Goal: Task Accomplishment & Management: Manage account settings

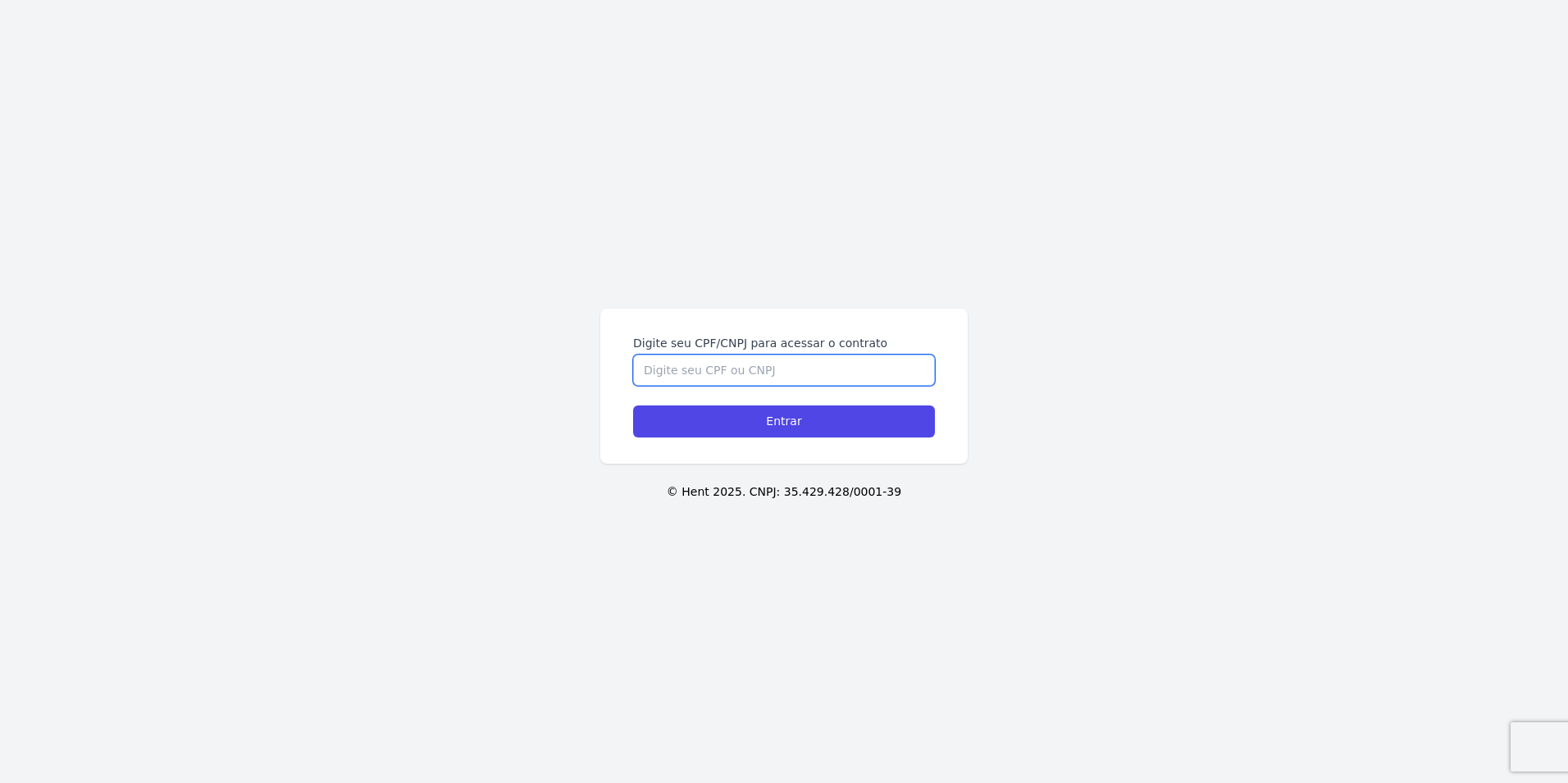
click at [719, 370] on input "Digite seu CPF/CNPJ para acessar o contrato" at bounding box center [784, 371] width 302 height 32
type input "37578058878"
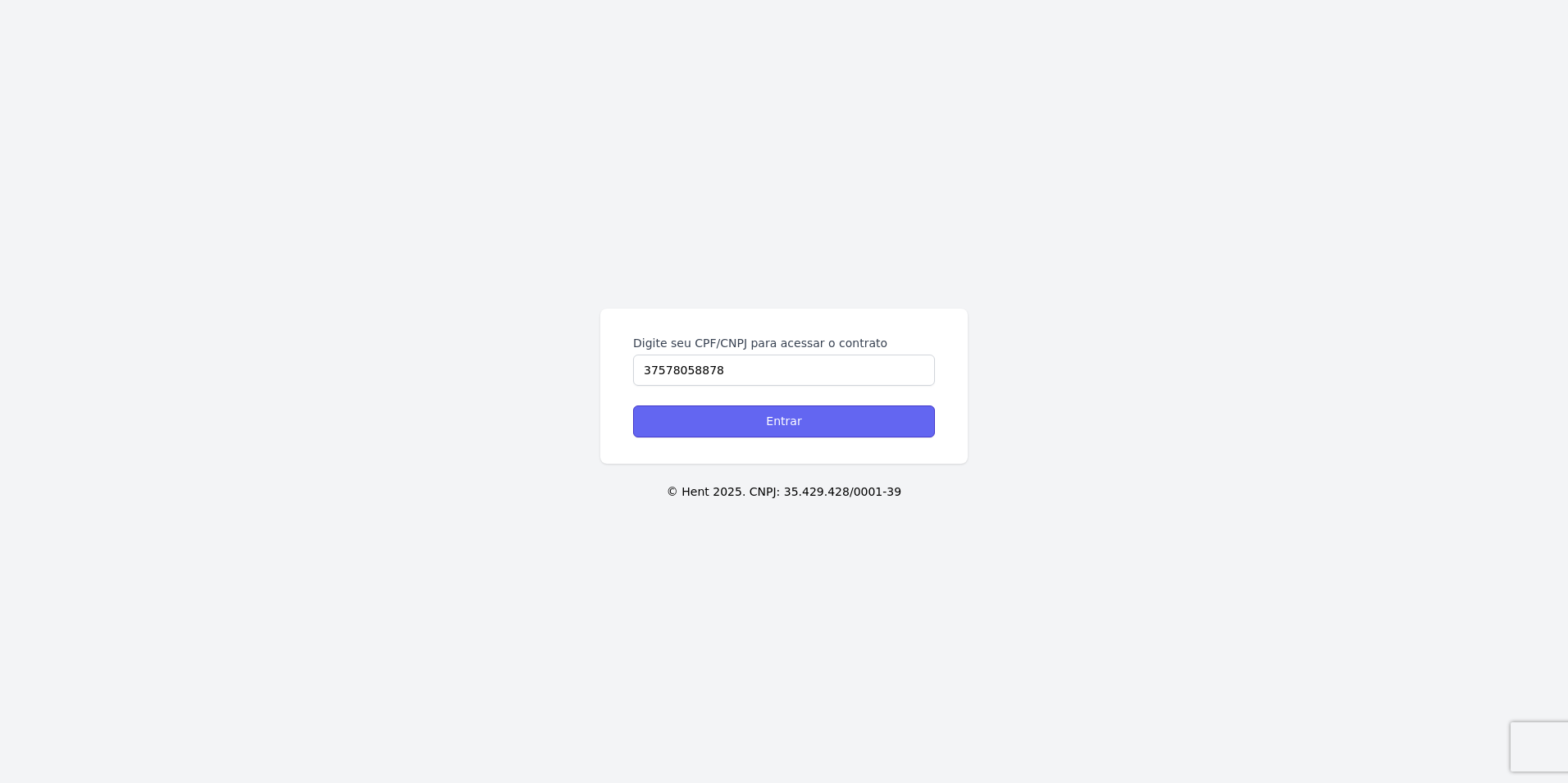
click at [815, 425] on input "Entrar" at bounding box center [784, 421] width 302 height 32
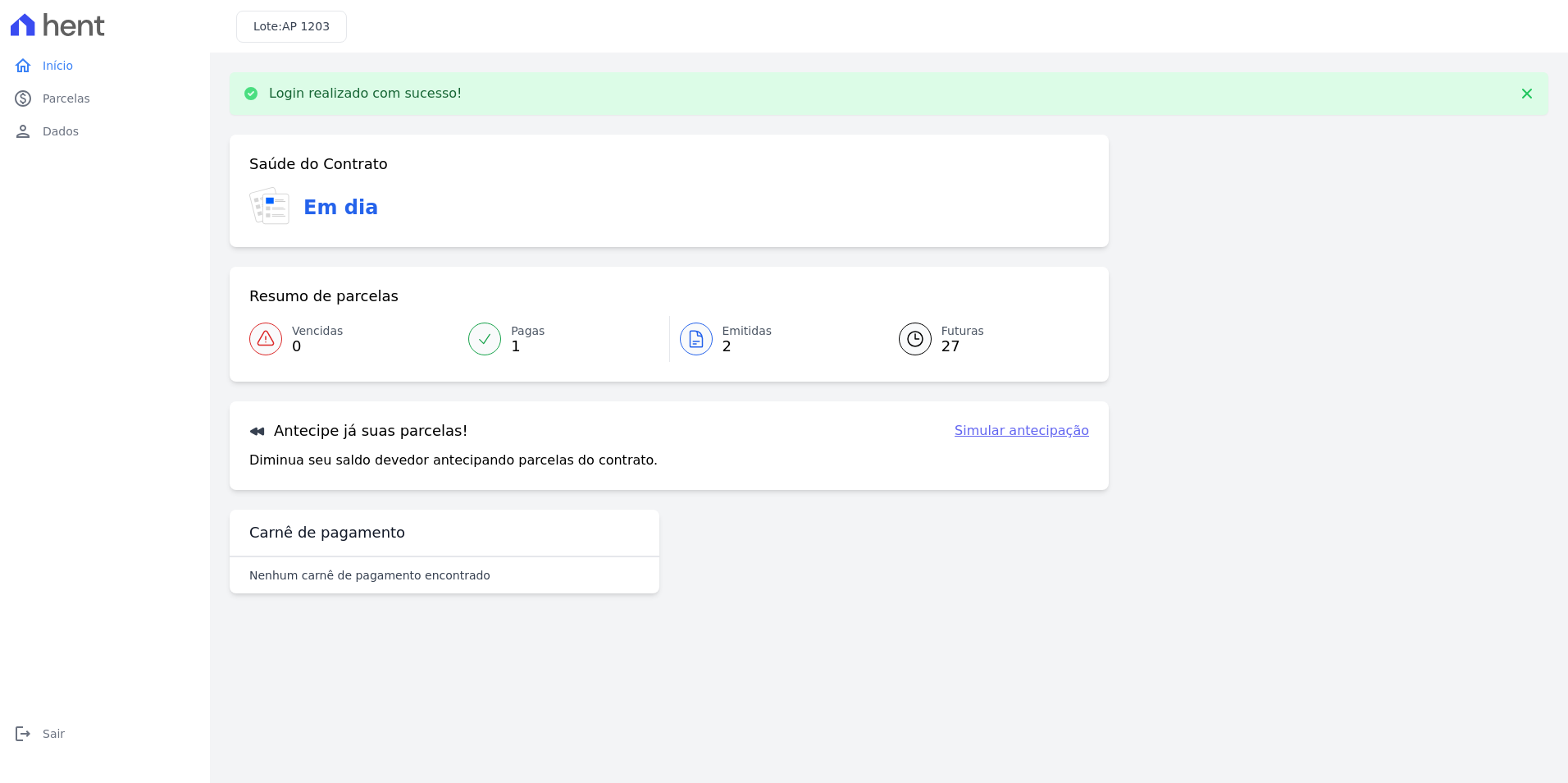
click at [749, 336] on span "Emitidas" at bounding box center [747, 331] width 50 height 18
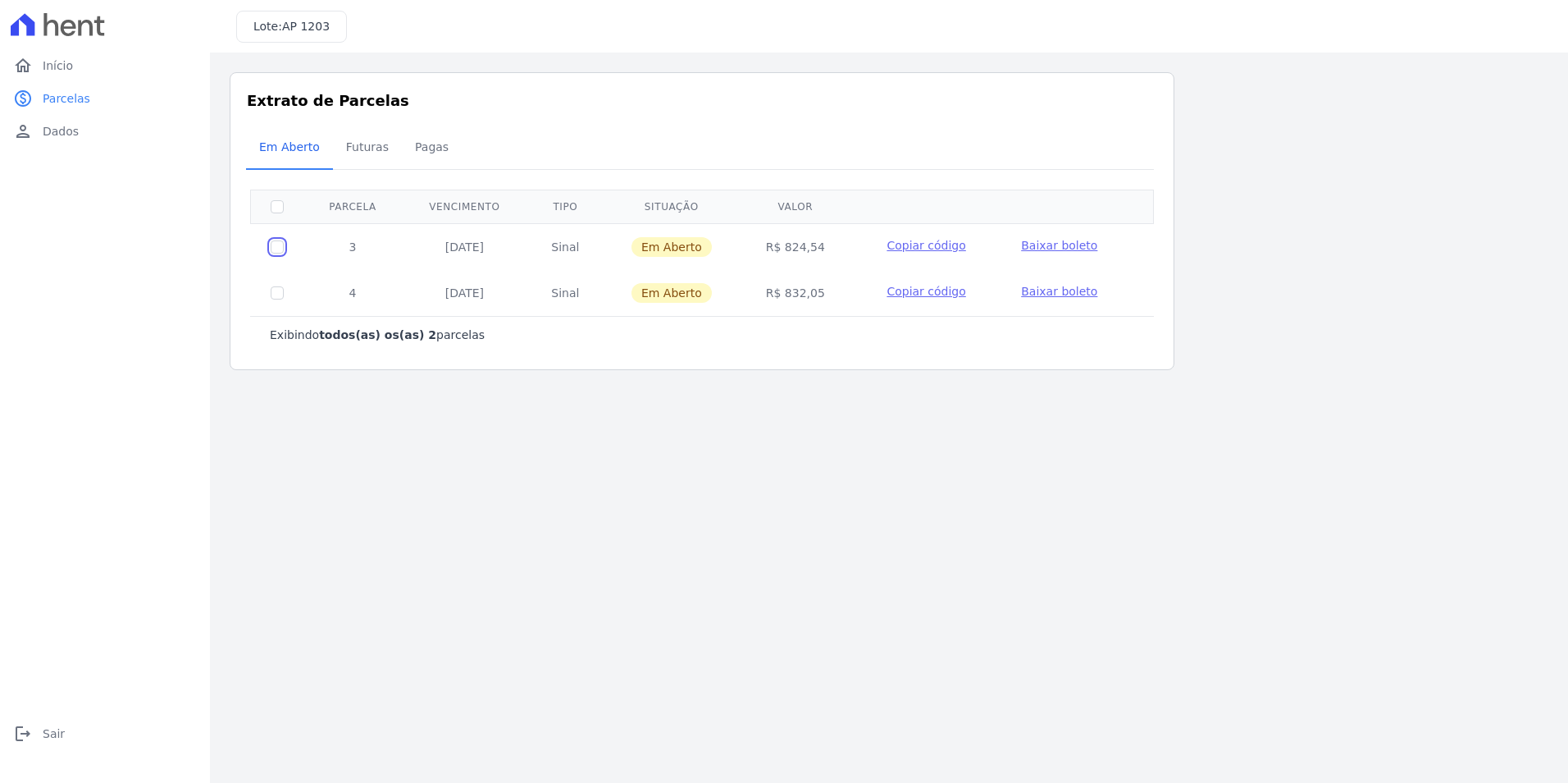
click at [278, 249] on input "checkbox" at bounding box center [278, 247] width 13 height 13
checkbox input "true"
click at [1044, 242] on span "Baixar boleto" at bounding box center [1059, 245] width 76 height 13
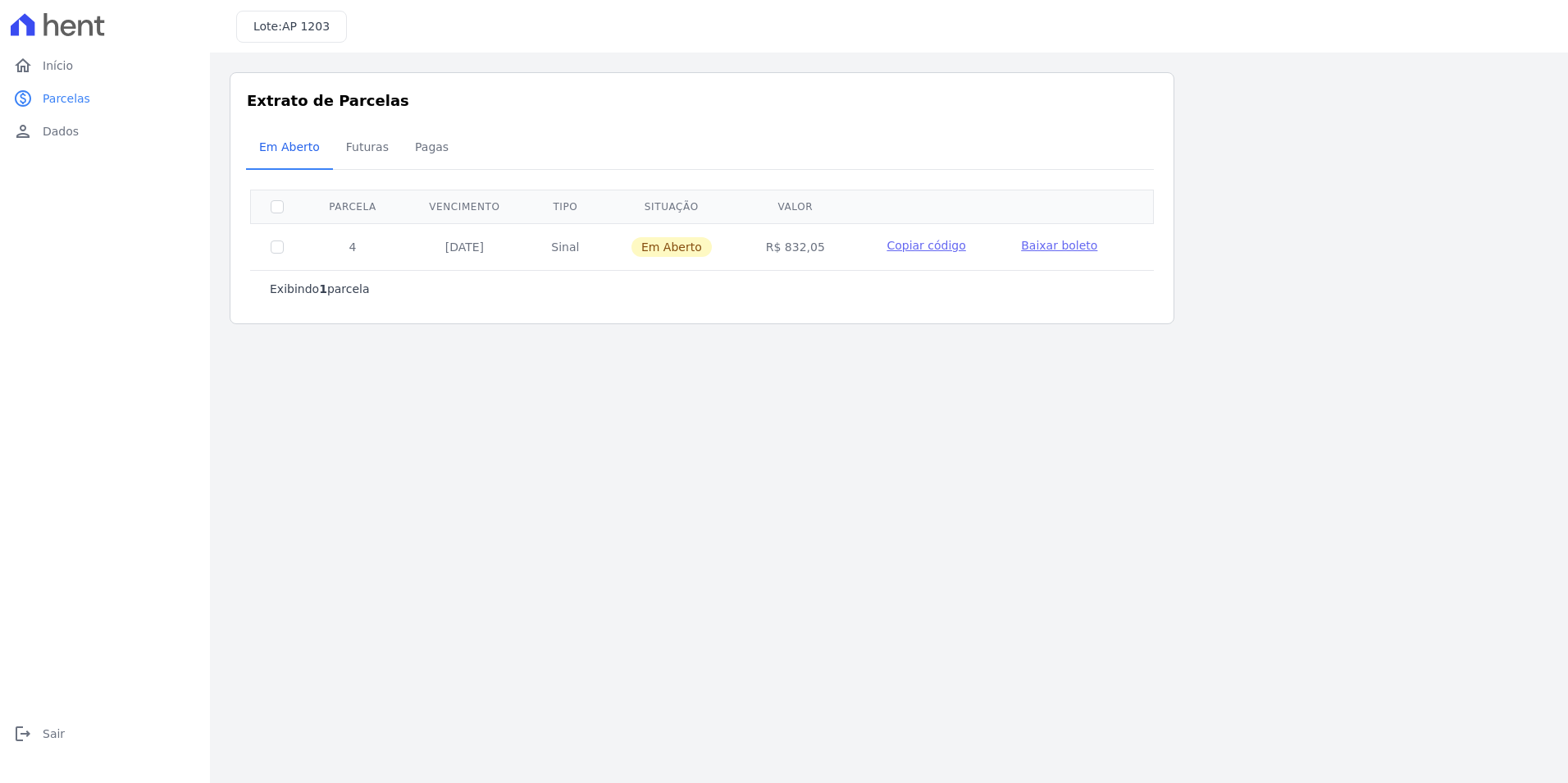
click at [680, 418] on main "Listagem de parcelas Baixar PDF Extrato de Parcelas Em Aberto Futuras Pagas 0 s…" at bounding box center [888, 418] width 1358 height 730
click at [346, 155] on span "Futuras" at bounding box center [367, 146] width 62 height 33
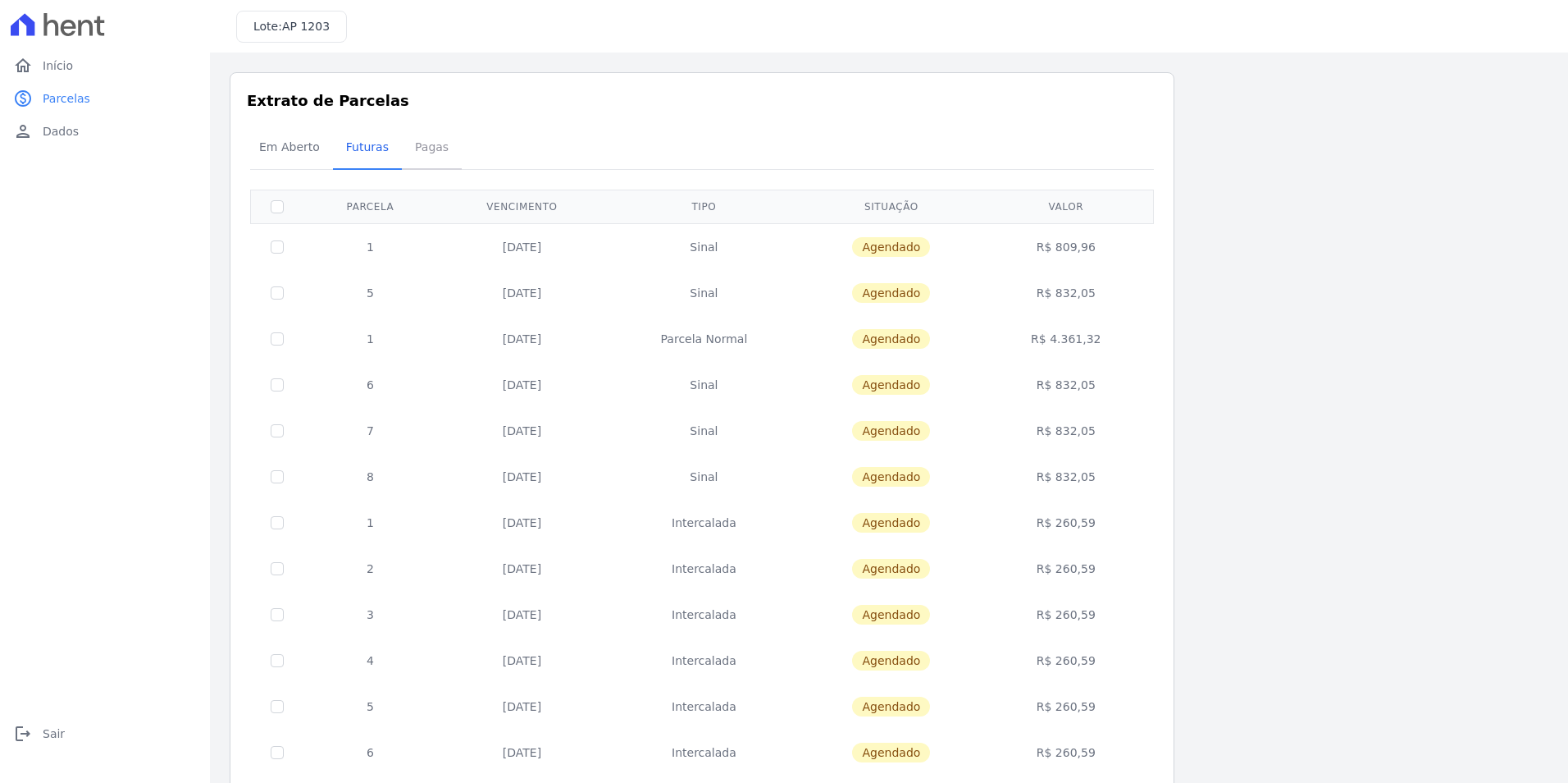
click at [419, 147] on span "Pagas" at bounding box center [431, 146] width 53 height 33
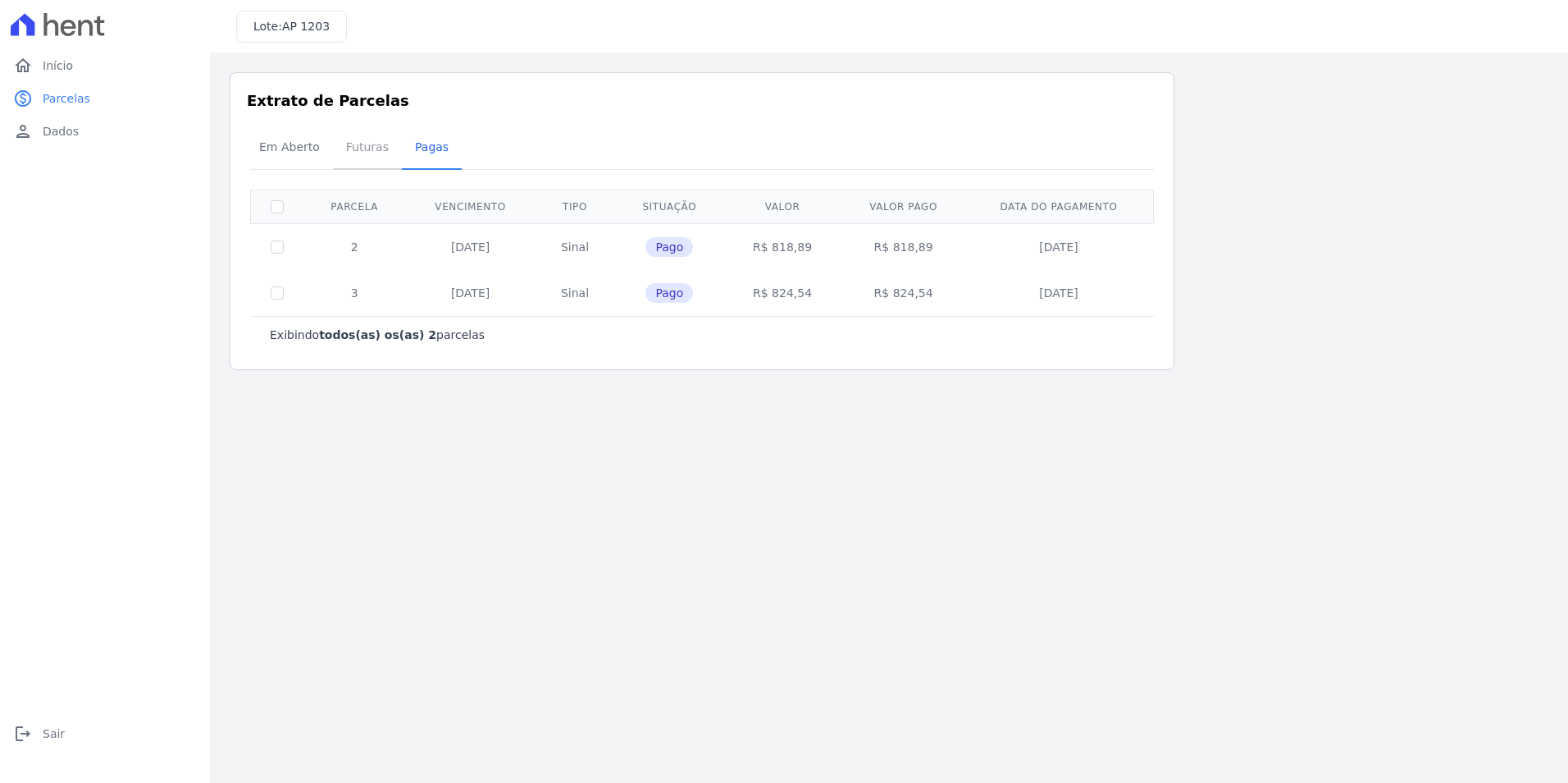
click at [375, 151] on span "Futuras" at bounding box center [367, 146] width 62 height 33
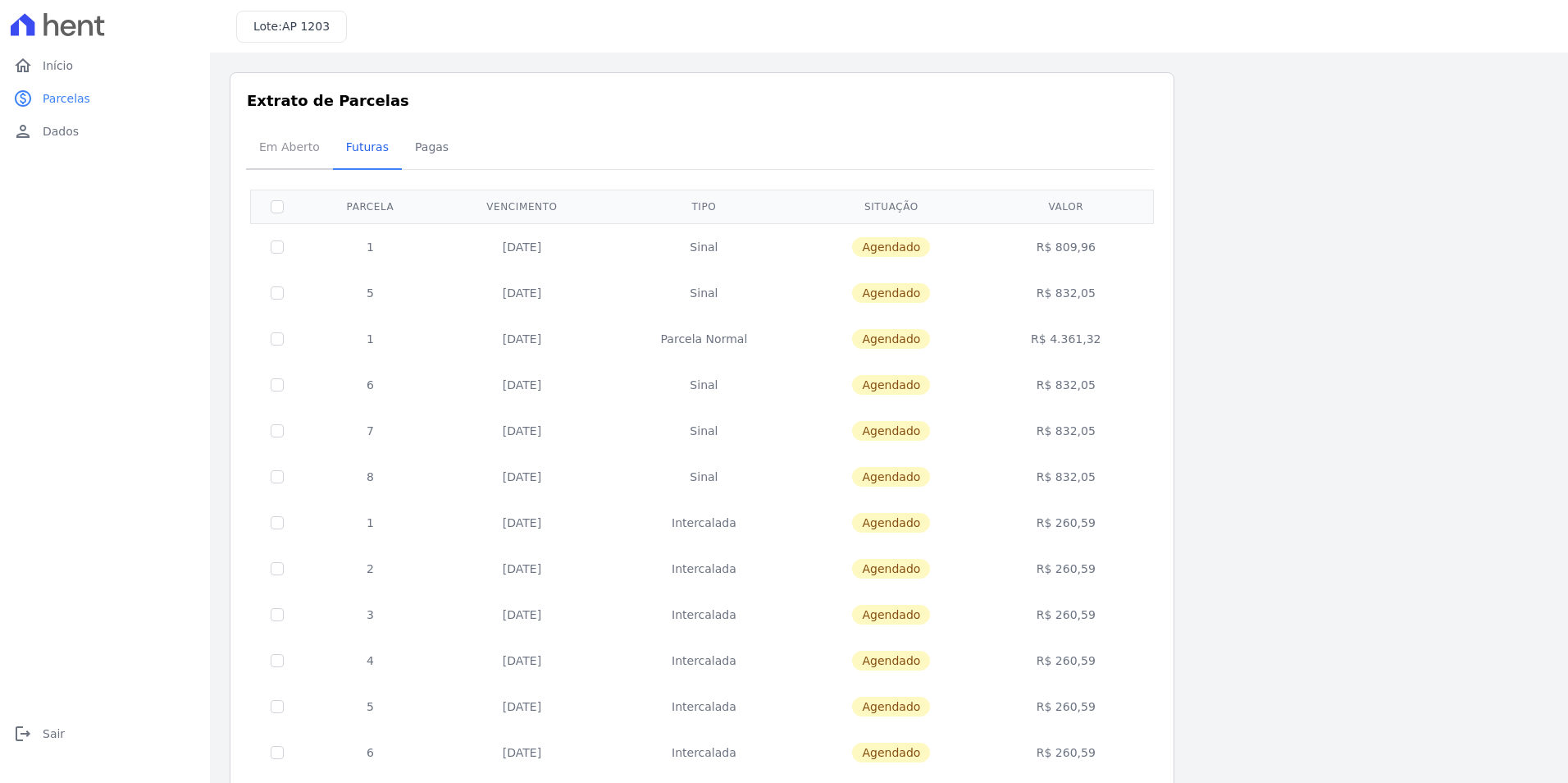
click at [305, 147] on span "Em Aberto" at bounding box center [290, 146] width 81 height 33
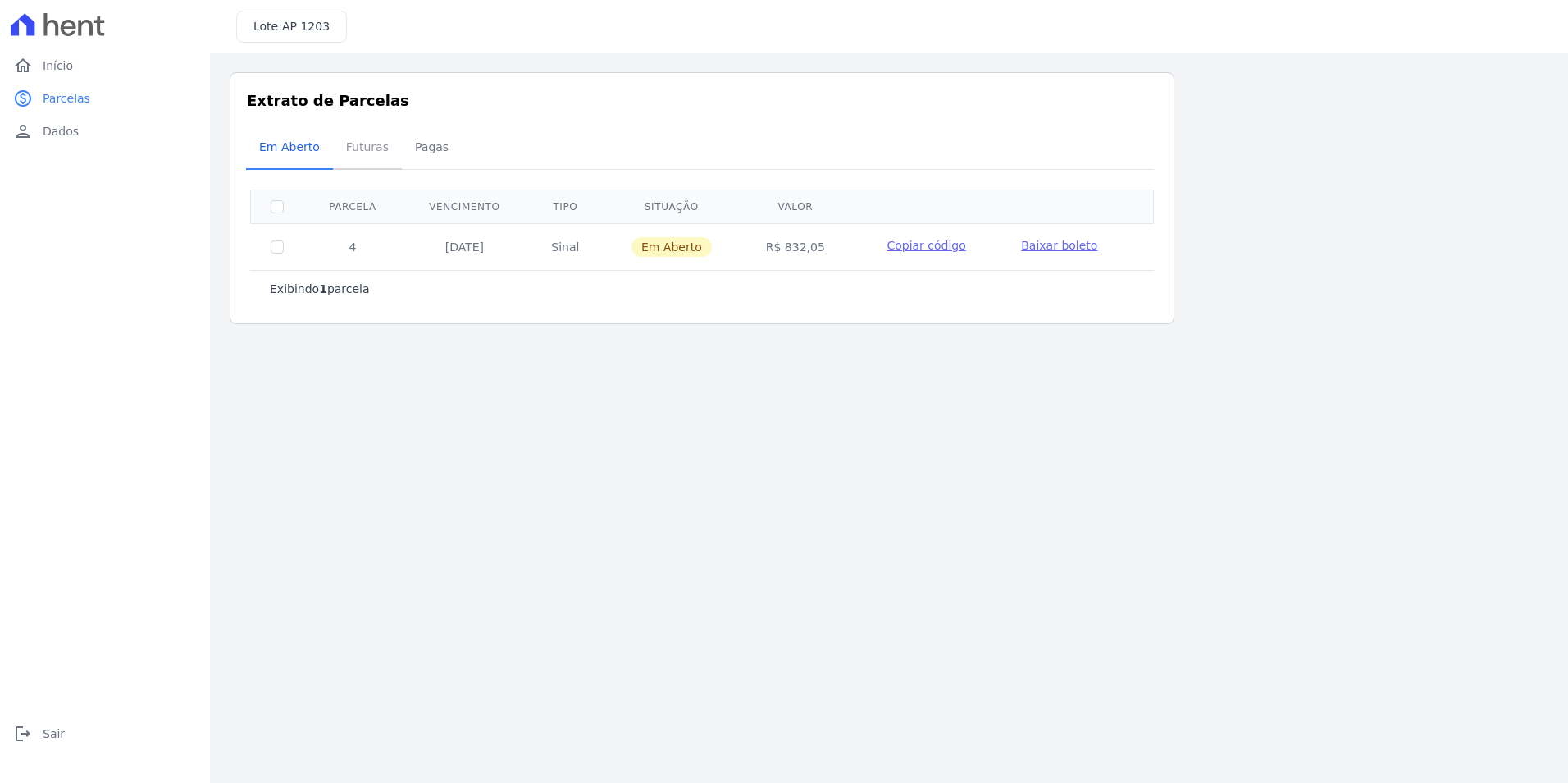
click at [372, 155] on span "Futuras" at bounding box center [367, 146] width 62 height 33
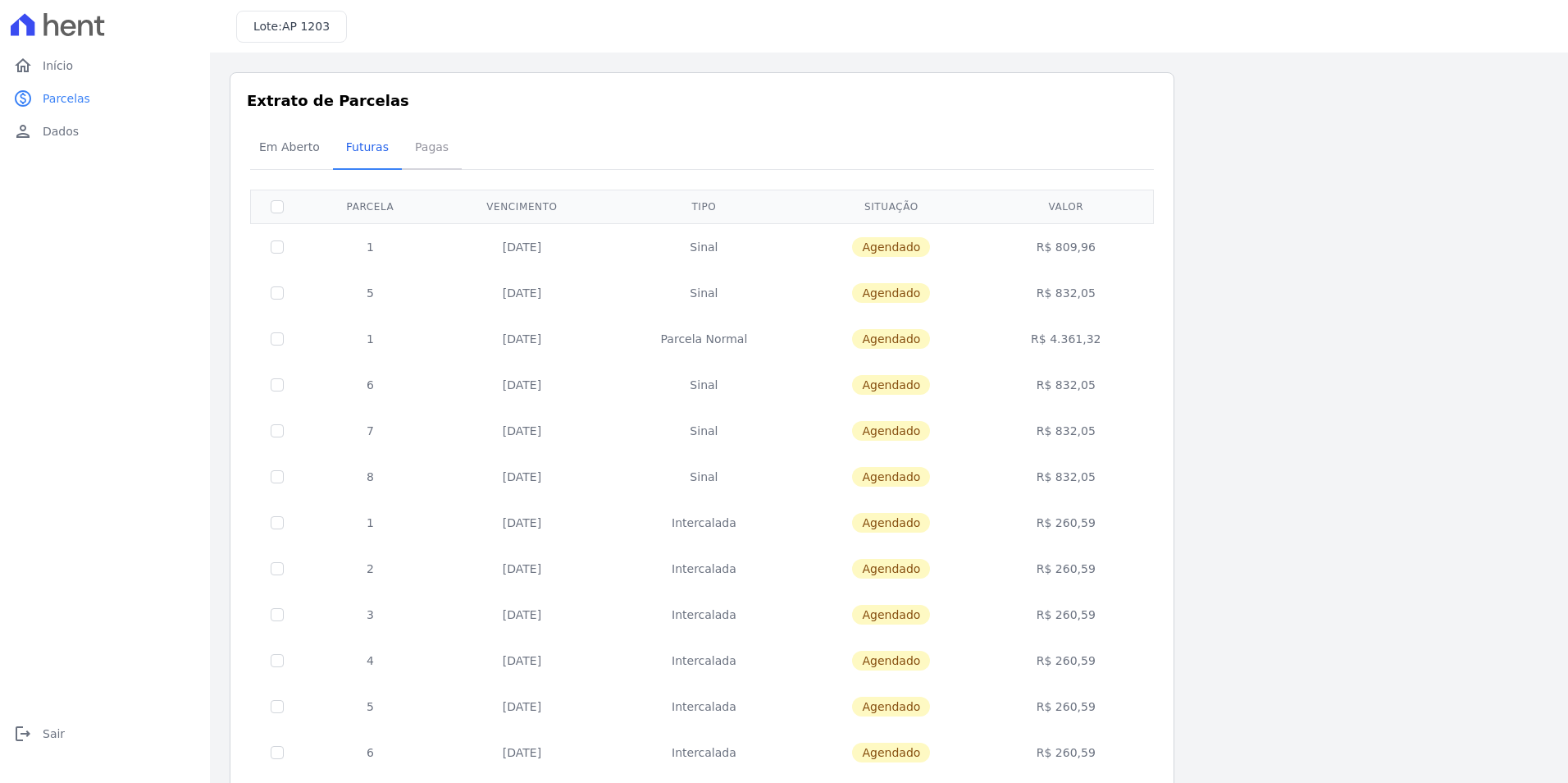
click at [423, 156] on span "Pagas" at bounding box center [431, 146] width 53 height 33
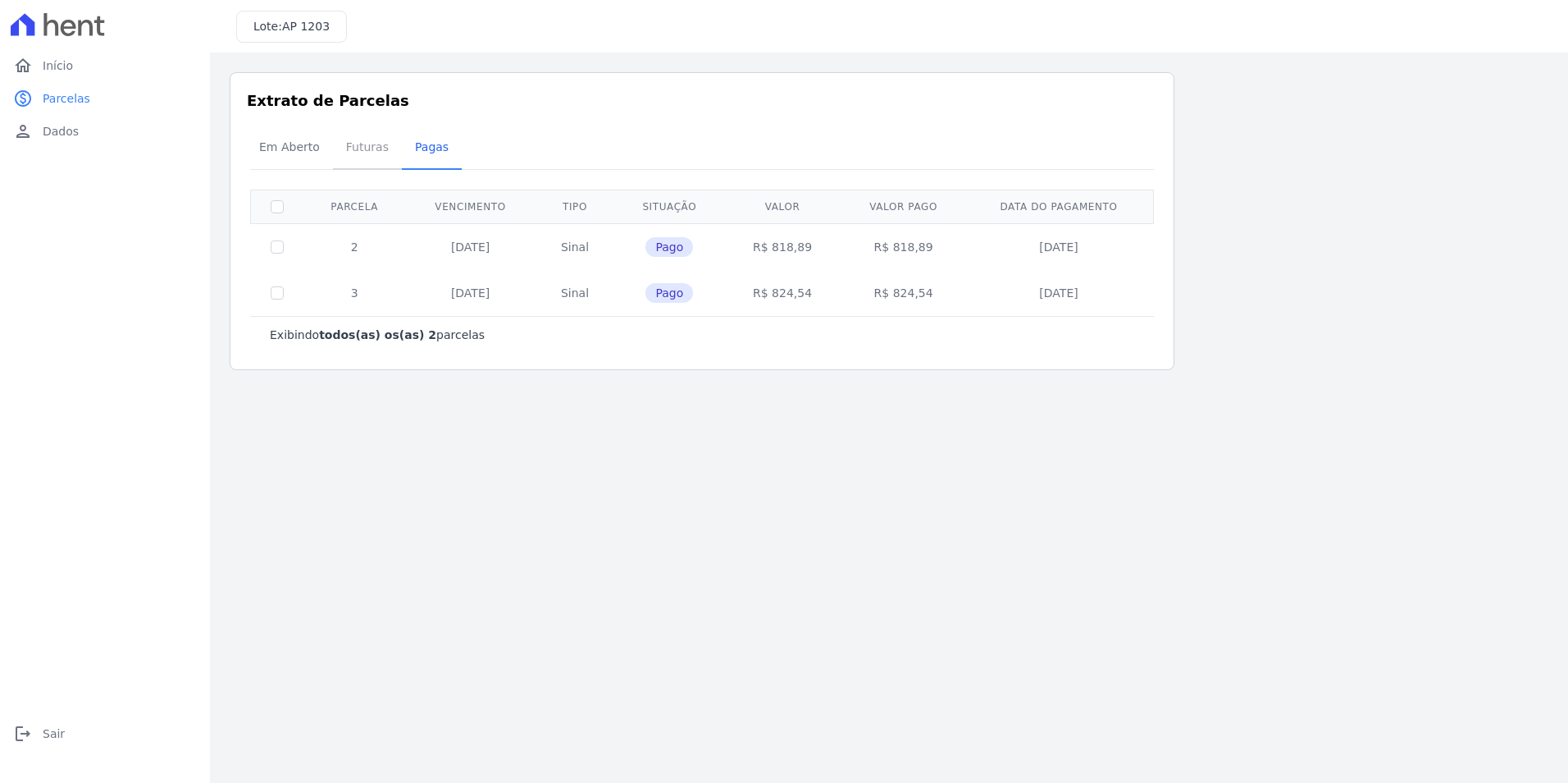
click at [336, 149] on span "Futuras" at bounding box center [367, 146] width 62 height 33
